Goal: Transaction & Acquisition: Obtain resource

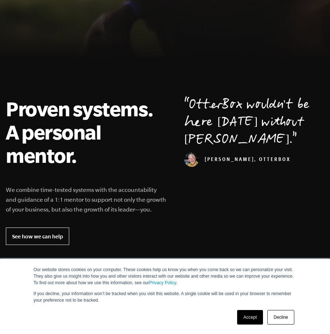
scroll to position [182, 0]
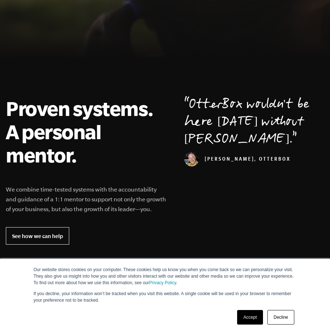
click at [280, 317] on link "Decline" at bounding box center [280, 317] width 27 height 15
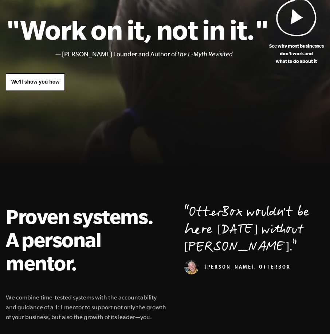
scroll to position [0, 0]
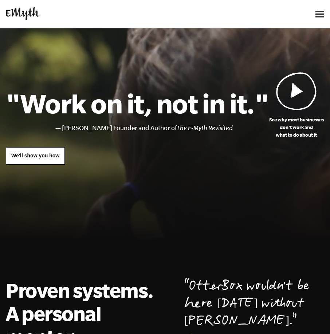
click at [316, 12] on img at bounding box center [319, 14] width 9 height 7
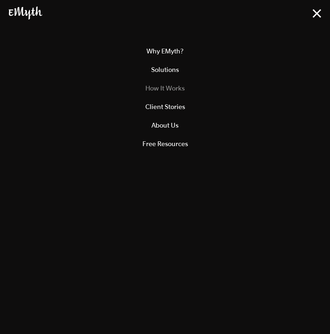
click at [166, 91] on link "How It Works" at bounding box center [165, 88] width 312 height 19
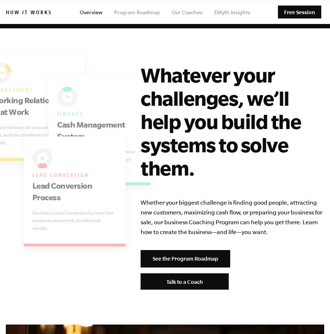
scroll to position [2110, 0]
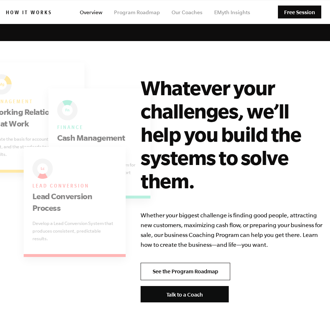
click at [183, 263] on link "See the Program Roadmap" at bounding box center [184, 271] width 89 height 17
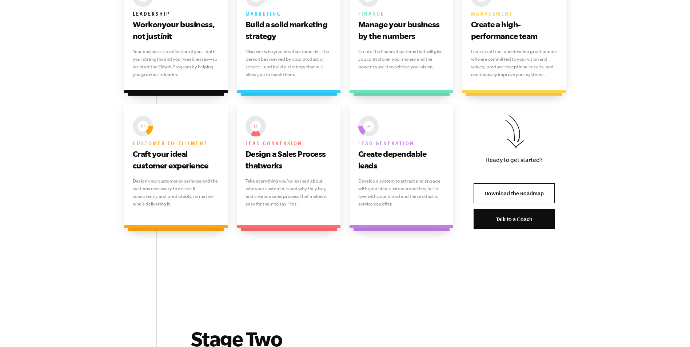
scroll to position [546, 0]
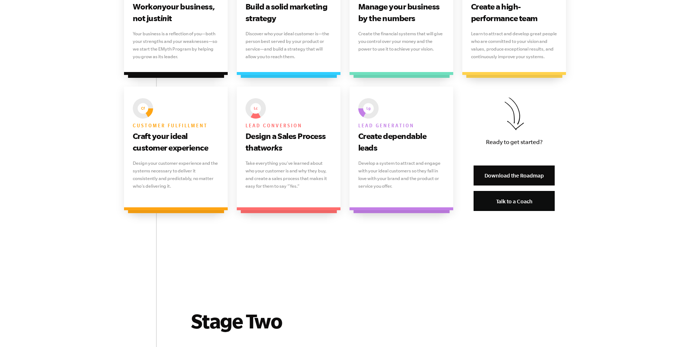
click at [329, 178] on link "Download the Roadmap" at bounding box center [514, 176] width 81 height 20
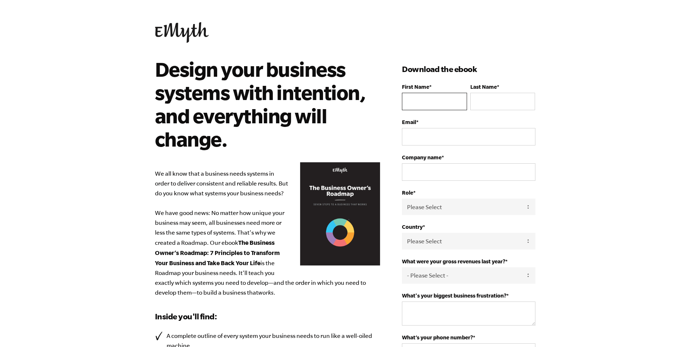
click at [449, 101] on input "First Name *" at bounding box center [434, 101] width 65 height 17
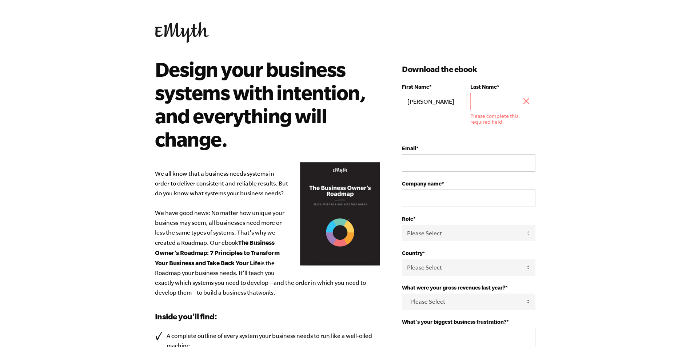
click at [415, 101] on input "PAula" at bounding box center [434, 101] width 65 height 17
type input "Paula"
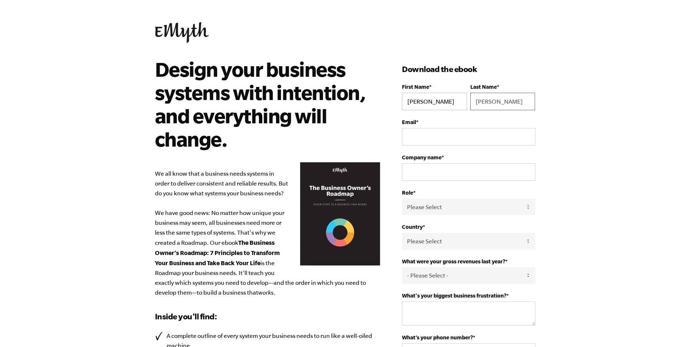
type input "Pazmino"
type input "paulask3@hotmail.com"
click at [463, 181] on input "Company name *" at bounding box center [468, 171] width 133 height 17
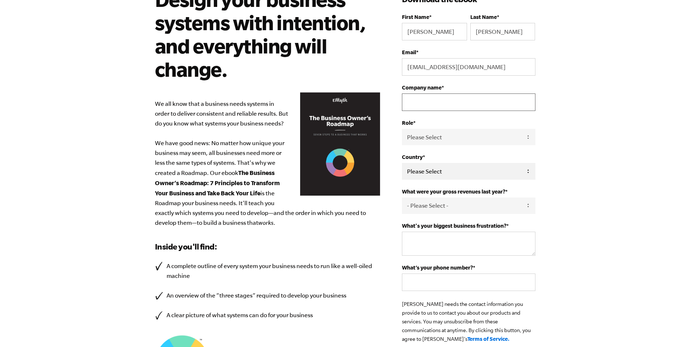
scroll to position [73, 0]
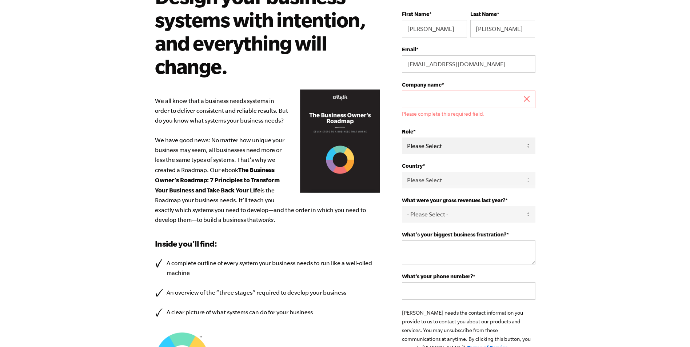
click at [454, 138] on select "Please Select Owner Partner / Co-Owner Executive Employee / Other" at bounding box center [468, 146] width 133 height 16
select select "Owner"
click at [402, 138] on select "Please Select Owner Partner / Co-Owner Executive Employee / Other" at bounding box center [468, 146] width 133 height 16
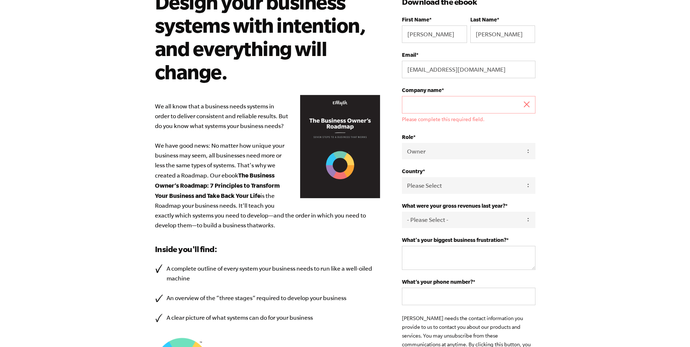
scroll to position [66, 0]
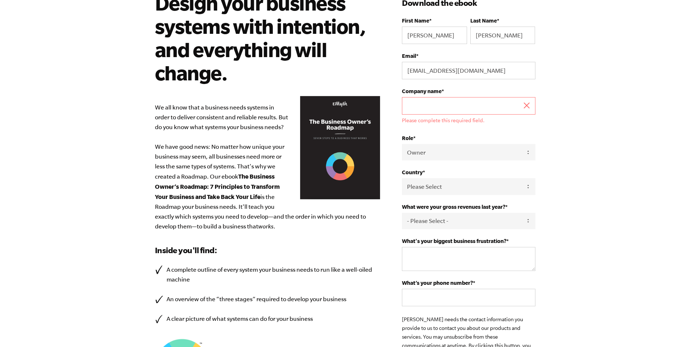
click at [441, 103] on input "Company name *" at bounding box center [468, 105] width 133 height 17
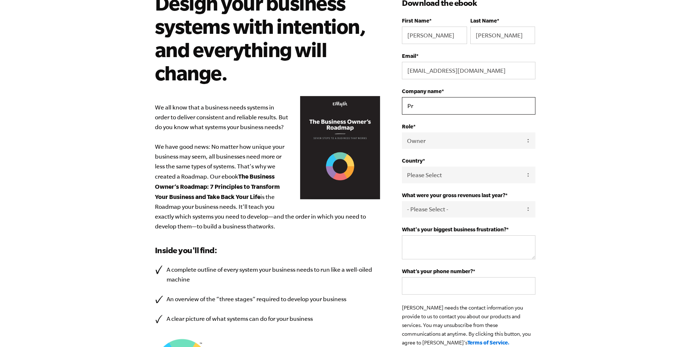
type input "P"
type input "Primal Wellness"
drag, startPoint x: 457, startPoint y: 106, endPoint x: 338, endPoint y: 114, distance: 118.8
click at [338, 114] on div "Design your business systems with intention, and everything will change. We all…" at bounding box center [345, 220] width 398 height 458
type input "Raw and Sweet"
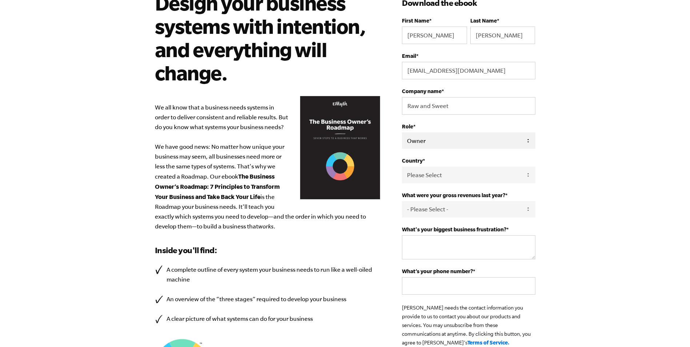
click at [439, 141] on select "Please Select Owner Partner / Co-Owner Executive Employee / Other" at bounding box center [468, 140] width 133 height 16
click at [402, 132] on select "Please Select Owner Partner / Co-Owner Executive Employee / Other" at bounding box center [468, 140] width 133 height 16
click at [425, 171] on select "Please Select United States Afghanistan Åland Islands Albania Algeria American …" at bounding box center [468, 175] width 133 height 16
select select "United States"
click at [402, 167] on select "Please Select United States Afghanistan Åland Islands Albania Algeria American …" at bounding box center [468, 175] width 133 height 16
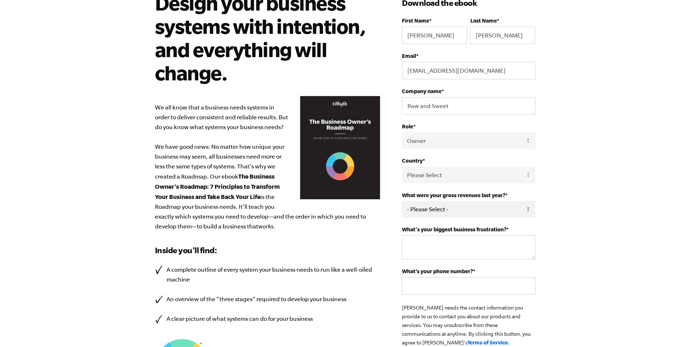
click at [454, 205] on select "- Please Select - 0-75K 76-150K 151-275K 276-500K 501-750K 751-1M 1-2.5M 2.5-5M…" at bounding box center [468, 209] width 133 height 16
select select "0-75K"
click at [402, 201] on select "- Please Select - 0-75K 76-150K 151-275K 276-500K 501-750K 751-1M 1-2.5M 2.5-5M…" at bounding box center [468, 209] width 133 height 16
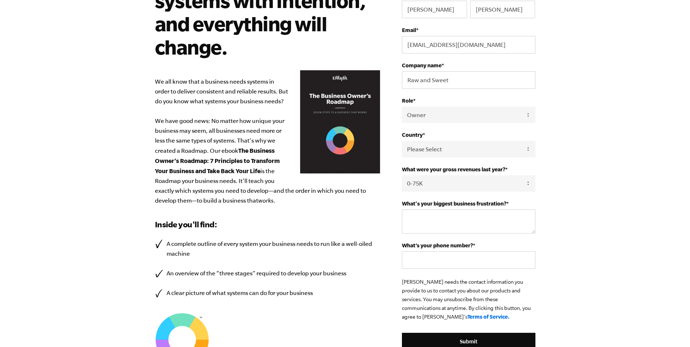
scroll to position [103, 0]
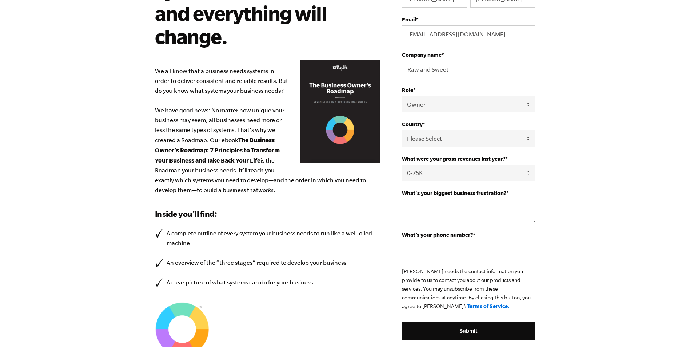
click at [455, 212] on textarea "What's your biggest business frustration? *" at bounding box center [468, 211] width 133 height 24
drag, startPoint x: 505, startPoint y: 215, endPoint x: 178, endPoint y: 188, distance: 328.2
click at [178, 188] on div "Design your business systems with intention, and everything will change. We all…" at bounding box center [345, 184] width 398 height 458
type textarea "How to set the structure of the business so it is ready when I am ready to laun…"
click at [449, 252] on input "What’s your phone number? *" at bounding box center [468, 249] width 133 height 17
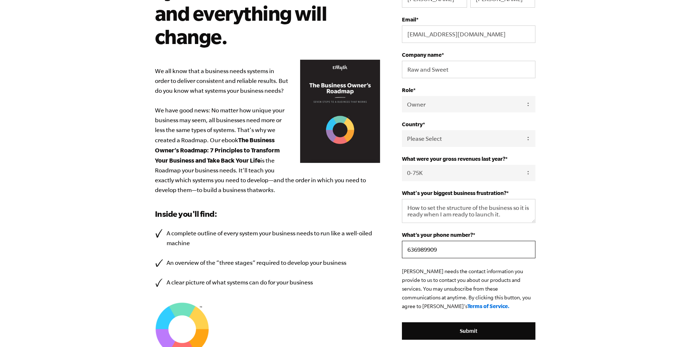
drag, startPoint x: 473, startPoint y: 251, endPoint x: 426, endPoint y: 247, distance: 46.3
click at [426, 247] on input "636989909" at bounding box center [468, 249] width 133 height 17
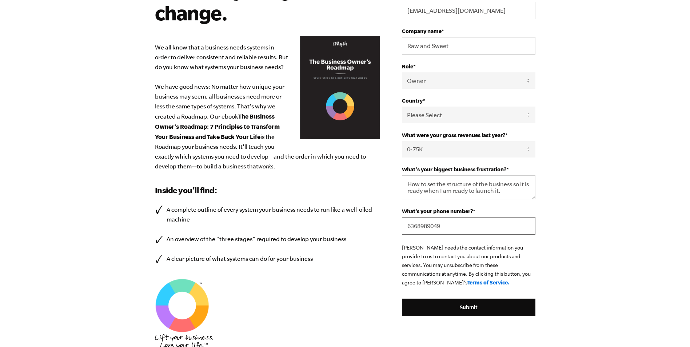
scroll to position [175, 0]
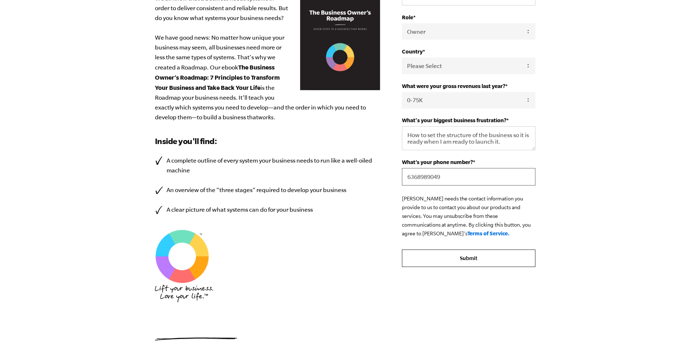
type input "6368989049"
click at [471, 261] on input "Submit" at bounding box center [468, 258] width 133 height 17
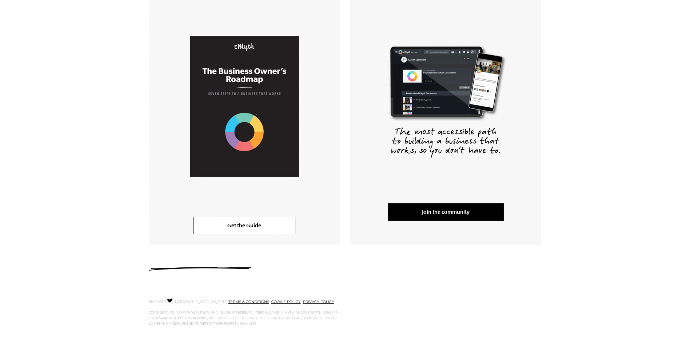
scroll to position [146, 0]
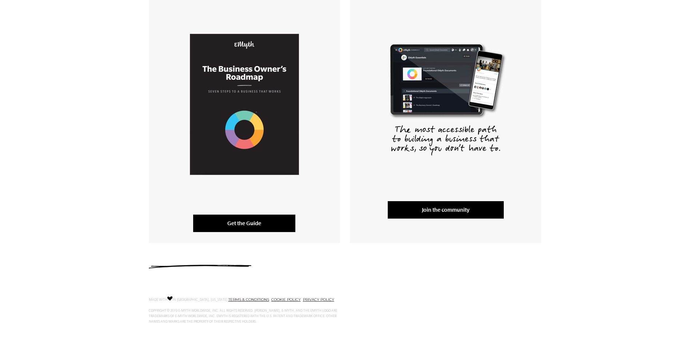
click at [217, 222] on link "Get the Guide" at bounding box center [244, 223] width 102 height 17
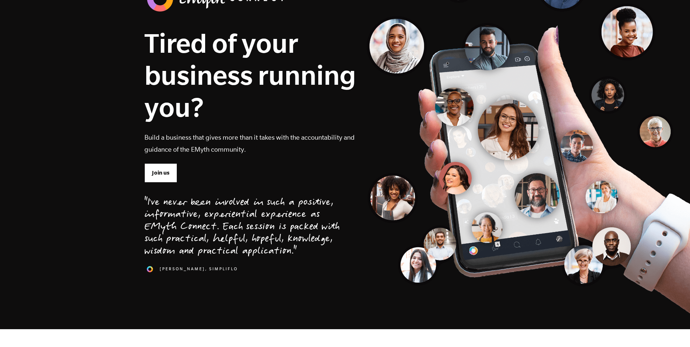
scroll to position [73, 0]
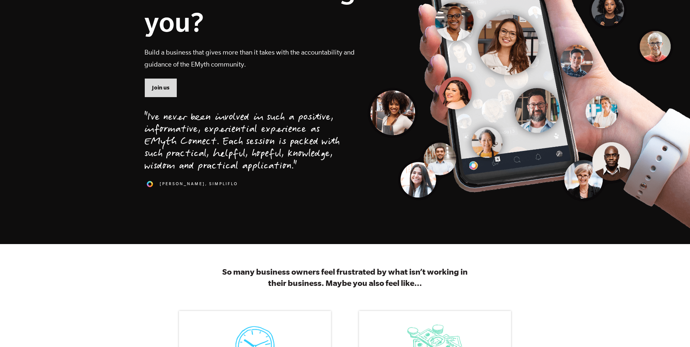
click at [172, 85] on link "Join us" at bounding box center [160, 87] width 33 height 19
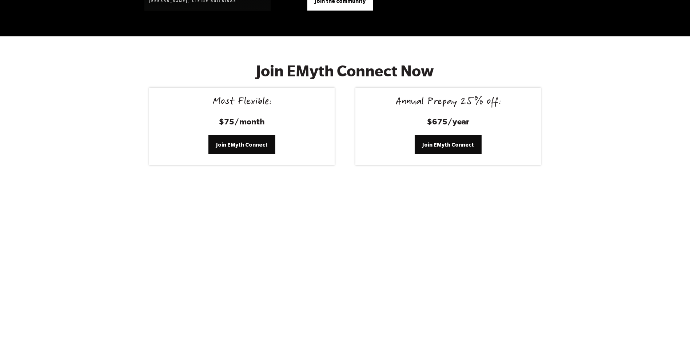
scroll to position [3000, 0]
